Goal: Find specific page/section: Locate a particular part of the current website

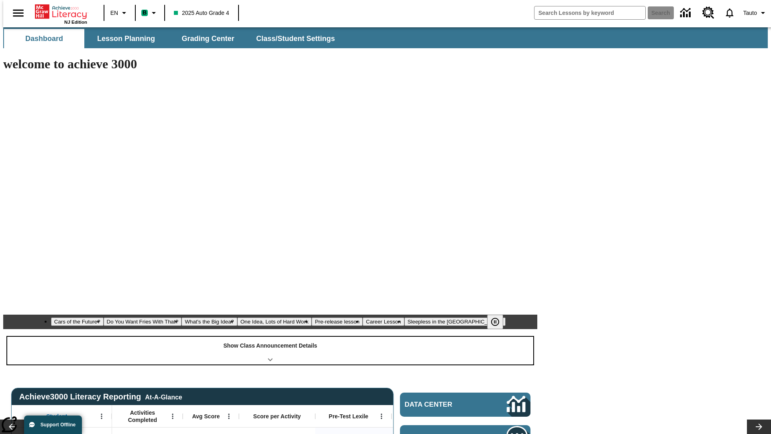
click at [270, 337] on div "Show Class Announcement Details" at bounding box center [270, 351] width 526 height 28
